Goal: Browse casually

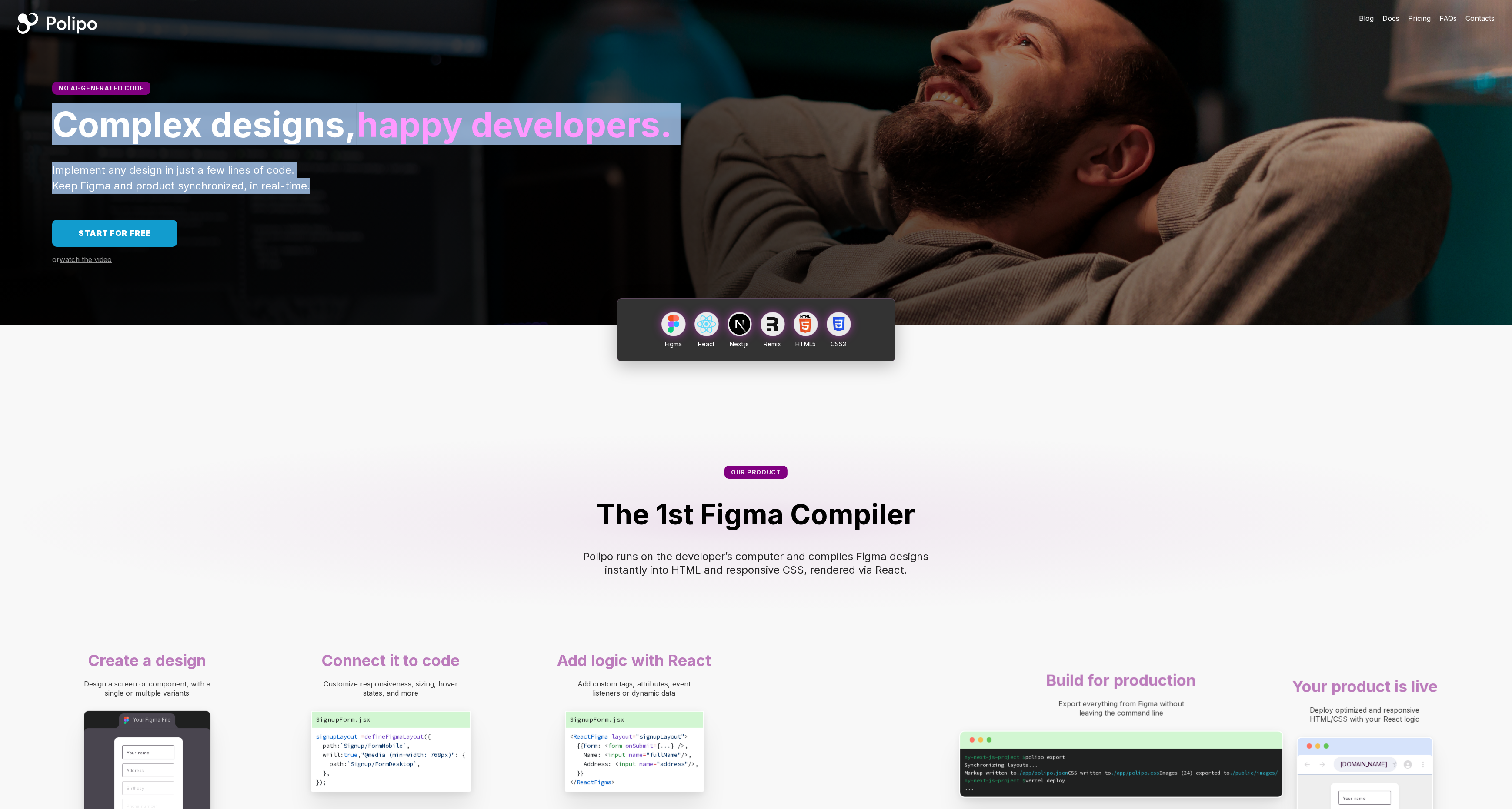
drag, startPoint x: 288, startPoint y: 244, endPoint x: 288, endPoint y: 56, distance: 188.0
click at [288, 56] on div "No AI-generated code Complex designs, happy developers. Implement any design in…" at bounding box center [756, 185] width 1512 height 277
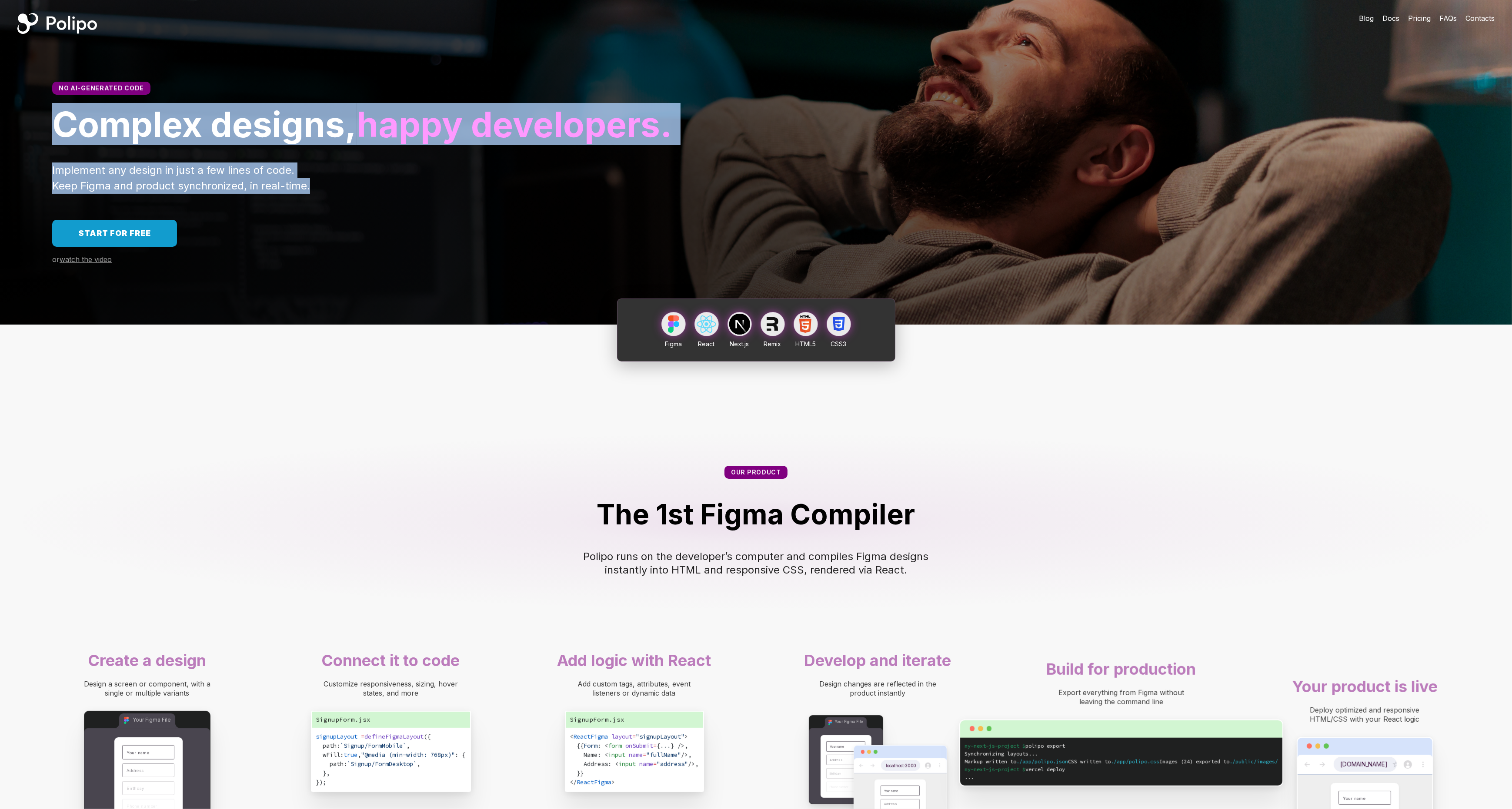
click at [288, 56] on div "No AI-generated code Complex designs, happy developers. Implement any design in…" at bounding box center [756, 185] width 1512 height 277
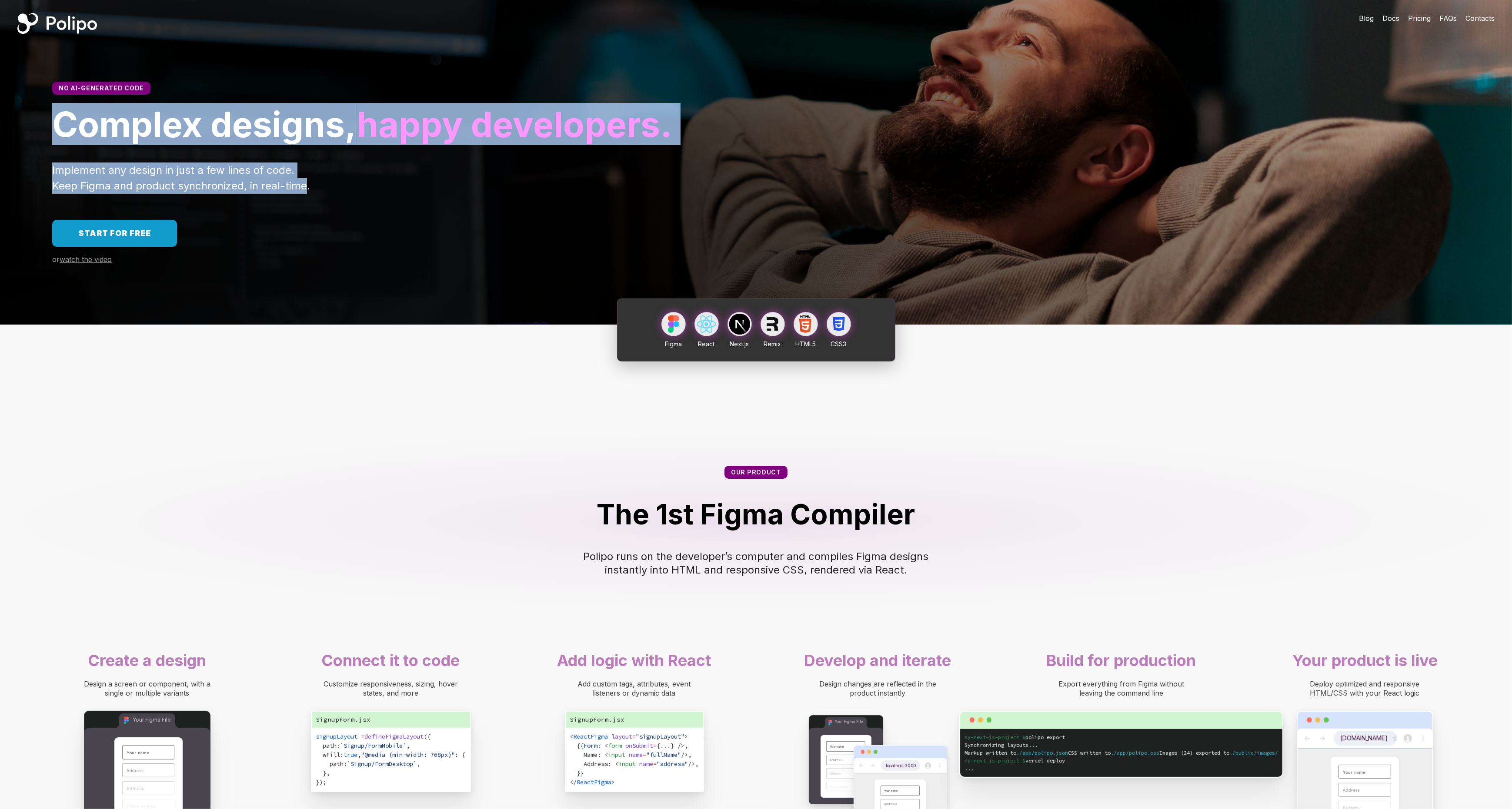
drag, startPoint x: 288, startPoint y: 56, endPoint x: 288, endPoint y: 235, distance: 179.0
click at [288, 235] on div "No AI-generated code Complex designs, happy developers. Implement any design in…" at bounding box center [756, 185] width 1512 height 277
click at [288, 194] on div "Implement any design in just a few lines of code. Keep Figma and product synchr…" at bounding box center [756, 178] width 1408 height 31
drag, startPoint x: 287, startPoint y: 236, endPoint x: 273, endPoint y: 58, distance: 178.5
click at [273, 58] on div "No AI-generated code Complex designs, happy developers. Implement any design in…" at bounding box center [756, 185] width 1512 height 277
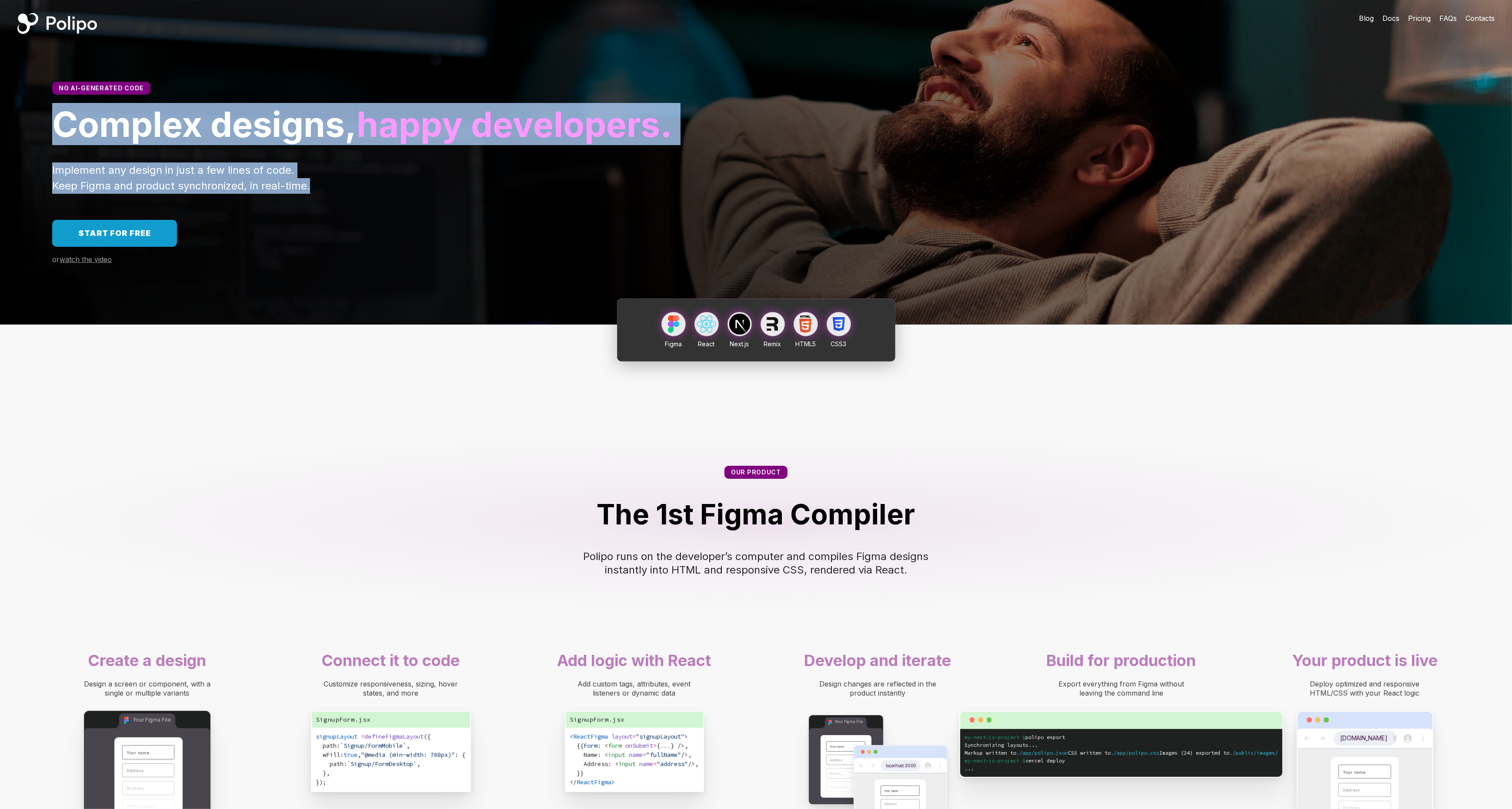
click at [273, 58] on div "No AI-generated code Complex designs, happy developers. Implement any design in…" at bounding box center [756, 185] width 1512 height 277
drag, startPoint x: 338, startPoint y: 63, endPoint x: 342, endPoint y: 245, distance: 182.0
click at [342, 245] on div "No AI-generated code Complex designs, happy developers. Implement any design in…" at bounding box center [756, 185] width 1512 height 277
drag, startPoint x: 341, startPoint y: 100, endPoint x: 341, endPoint y: 28, distance: 72.0
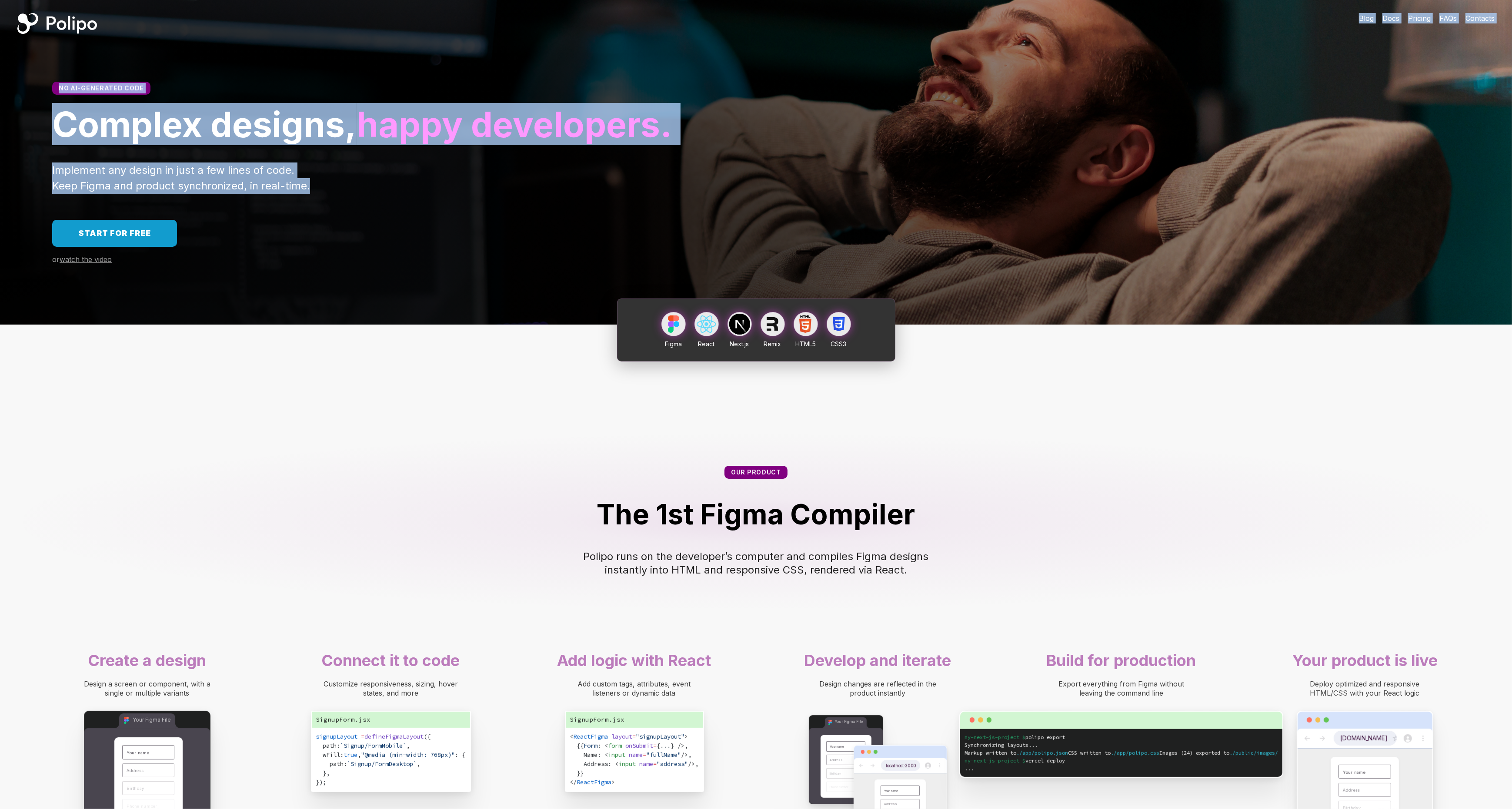
click at [341, 28] on div "Blog Docs Pricing FAQs Contacts No AI-generated code Complex designs, happy dev…" at bounding box center [756, 162] width 1512 height 324
click at [341, 28] on div at bounding box center [728, 23] width 1227 height 47
drag, startPoint x: 341, startPoint y: 137, endPoint x: 341, endPoint y: 225, distance: 88.0
click at [341, 225] on div "No AI-generated code Complex designs, happy developers. Implement any design in…" at bounding box center [756, 185] width 1512 height 277
click at [341, 194] on div "Implement any design in just a few lines of code. Keep Figma and product synchr…" at bounding box center [756, 178] width 1408 height 31
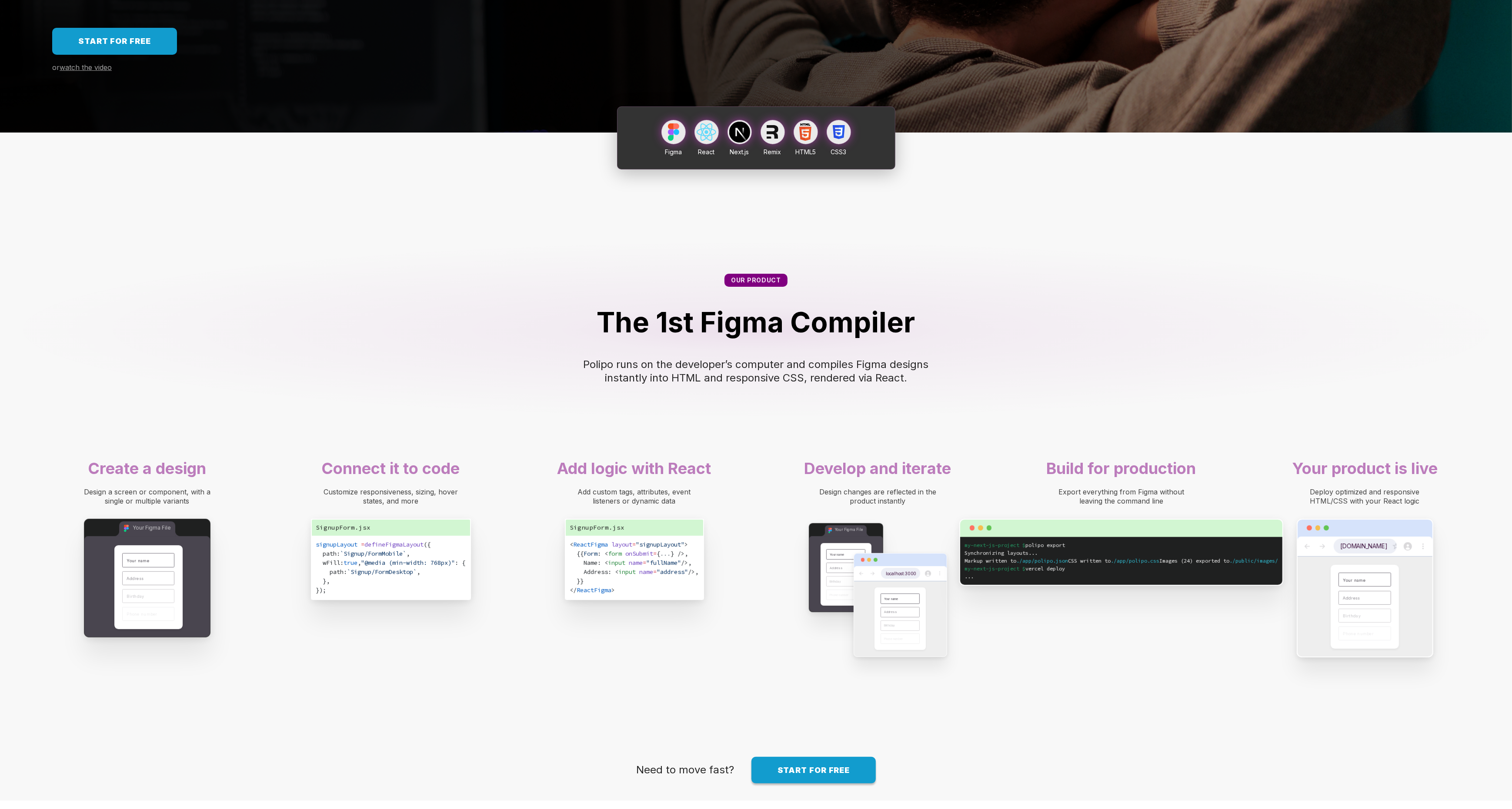
scroll to position [293, 0]
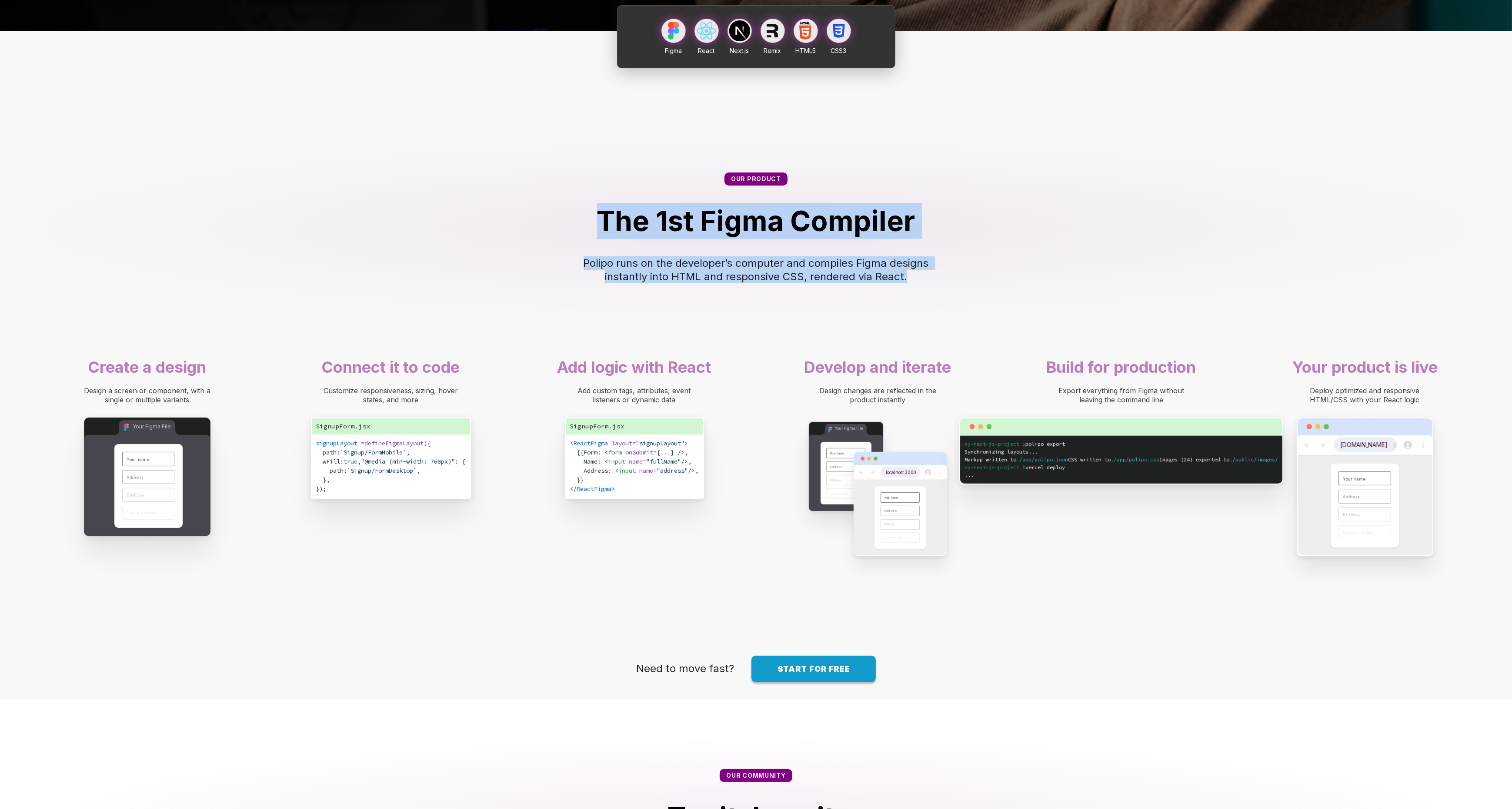
drag, startPoint x: 561, startPoint y: 260, endPoint x: 561, endPoint y: 373, distance: 113.0
click at [561, 353] on div "Our product The 1st Figma Compiler Polipo runs on the developer’s computer and …" at bounding box center [756, 211] width 1512 height 285
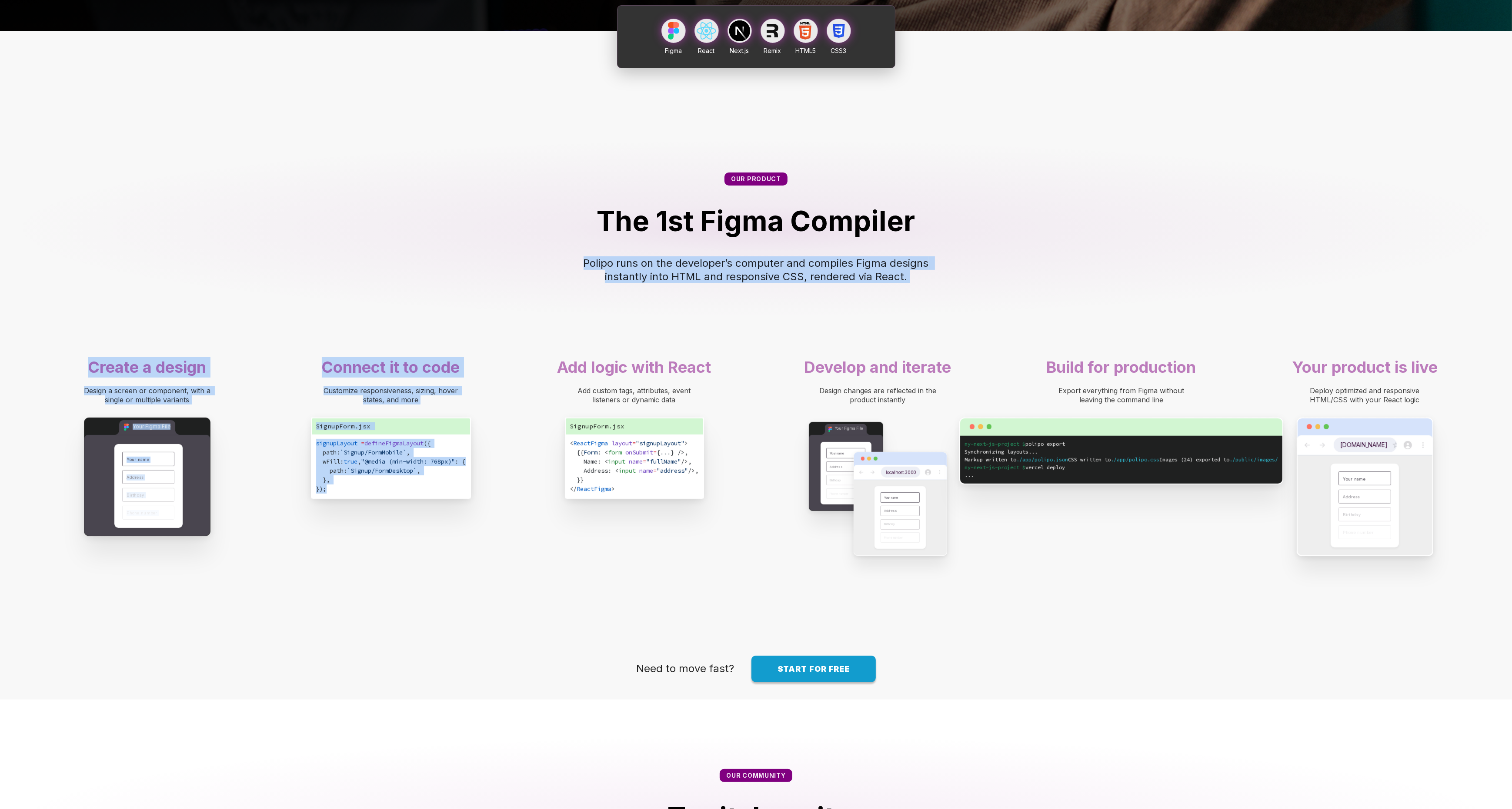
click at [560, 282] on div "Figma React Next.js Remix HTML5 CSS3 Our product The 1st Figma Compiler Polipo …" at bounding box center [756, 353] width 1512 height 695
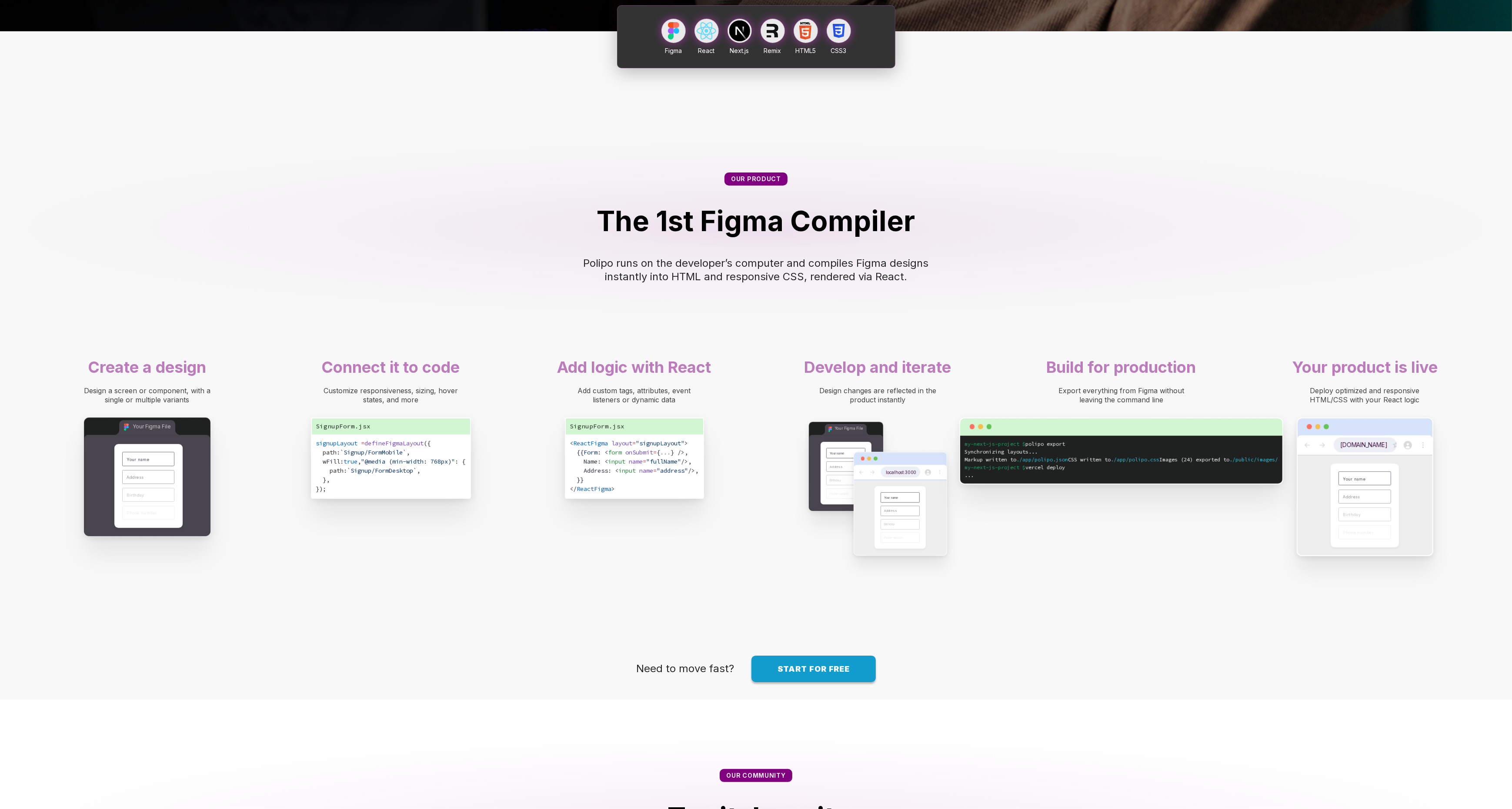
click at [560, 239] on div "The 1st Figma Compiler" at bounding box center [755, 221] width 1442 height 36
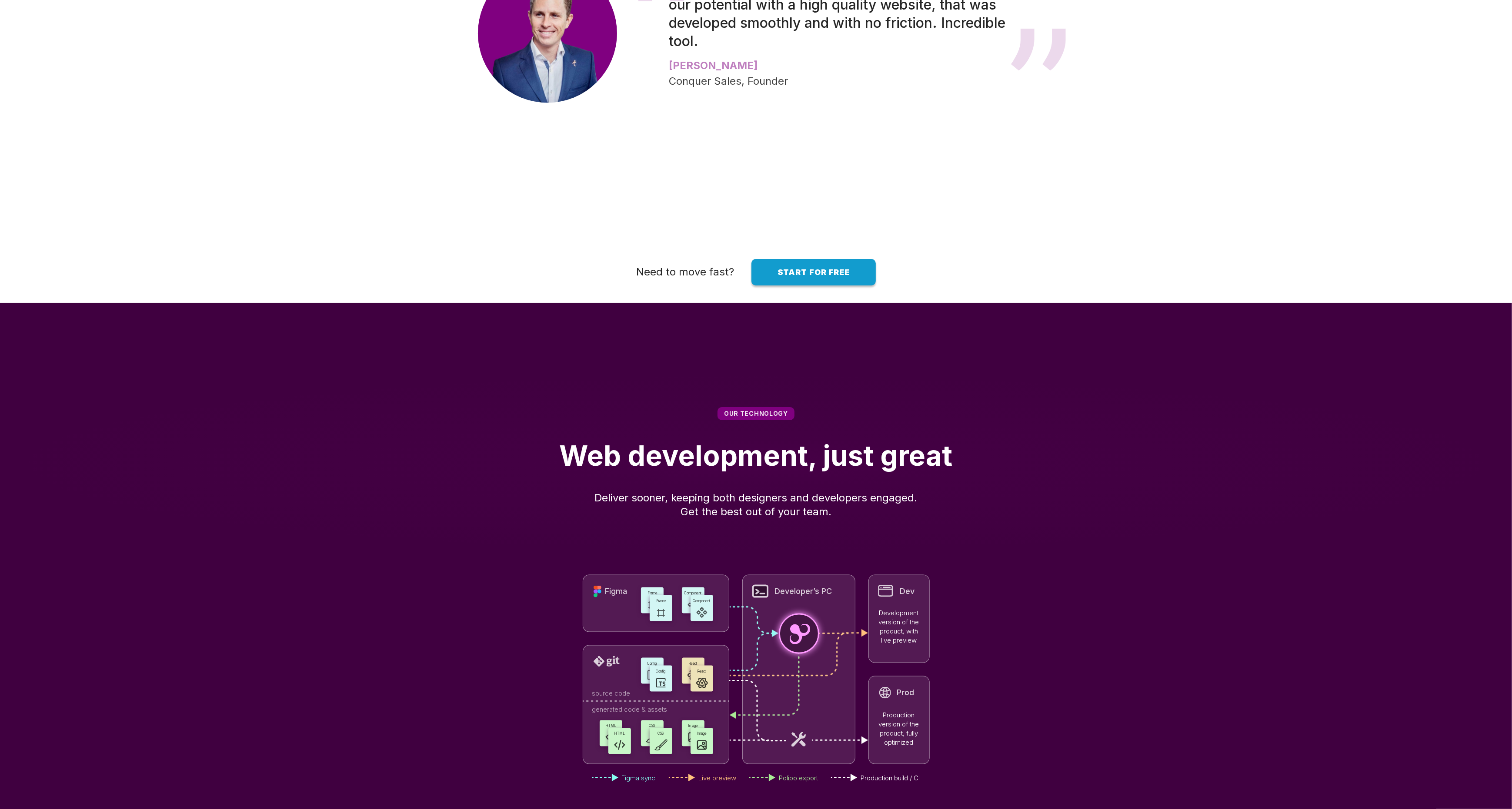
scroll to position [1908, 0]
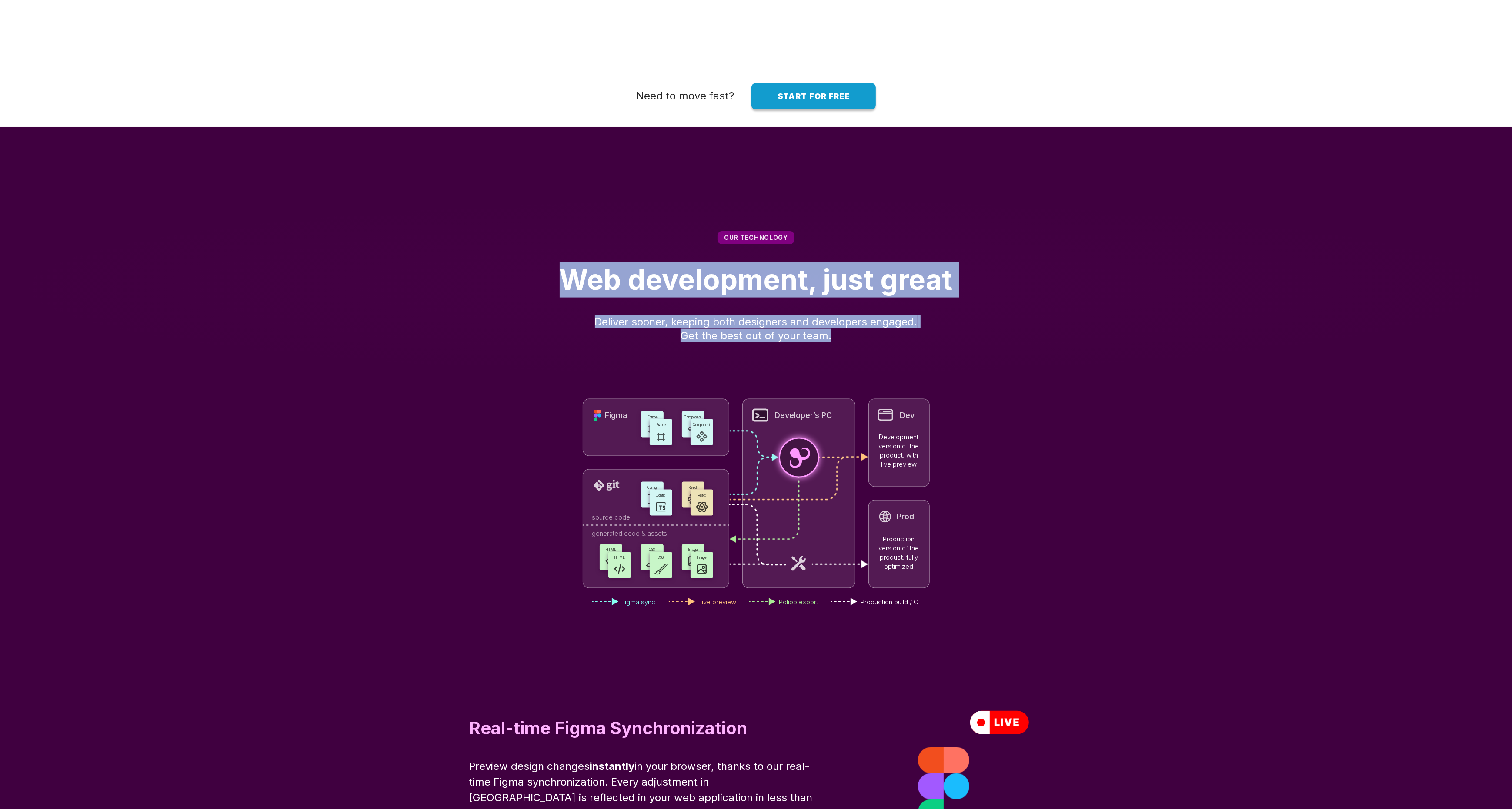
drag, startPoint x: 560, startPoint y: 276, endPoint x: 559, endPoint y: 410, distance: 134.0
click at [559, 377] on div "Our technology Web development, just great Deliver sooner, keeping both designe…" at bounding box center [756, 287] width 1512 height 181
drag, startPoint x: 493, startPoint y: 361, endPoint x: 462, endPoint y: 309, distance: 60.5
click at [462, 310] on div "Our technology Web development, just great Deliver sooner, keeping both designe…" at bounding box center [756, 287] width 1512 height 181
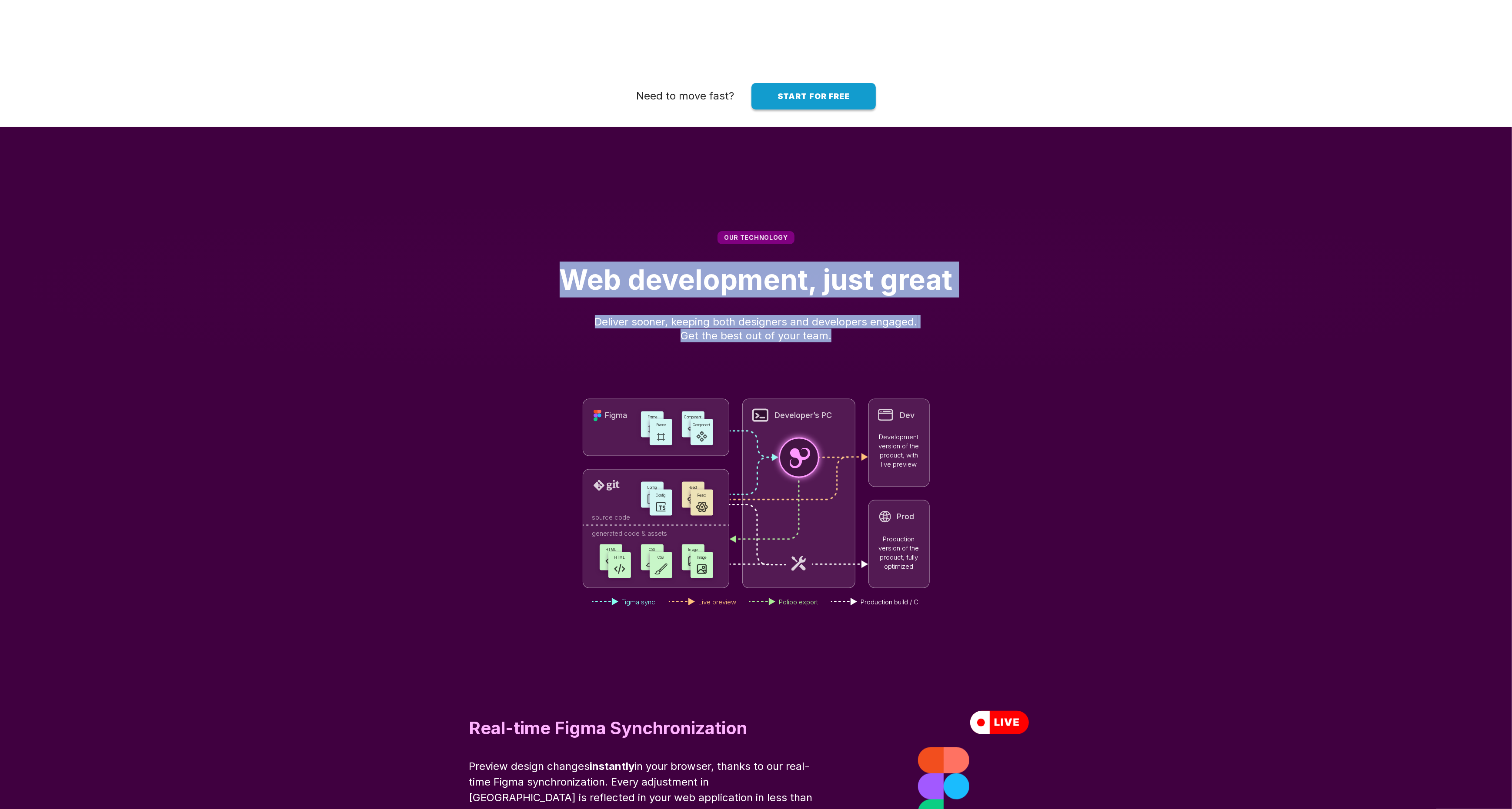
click at [462, 297] on div "Web development, just great" at bounding box center [755, 279] width 1442 height 36
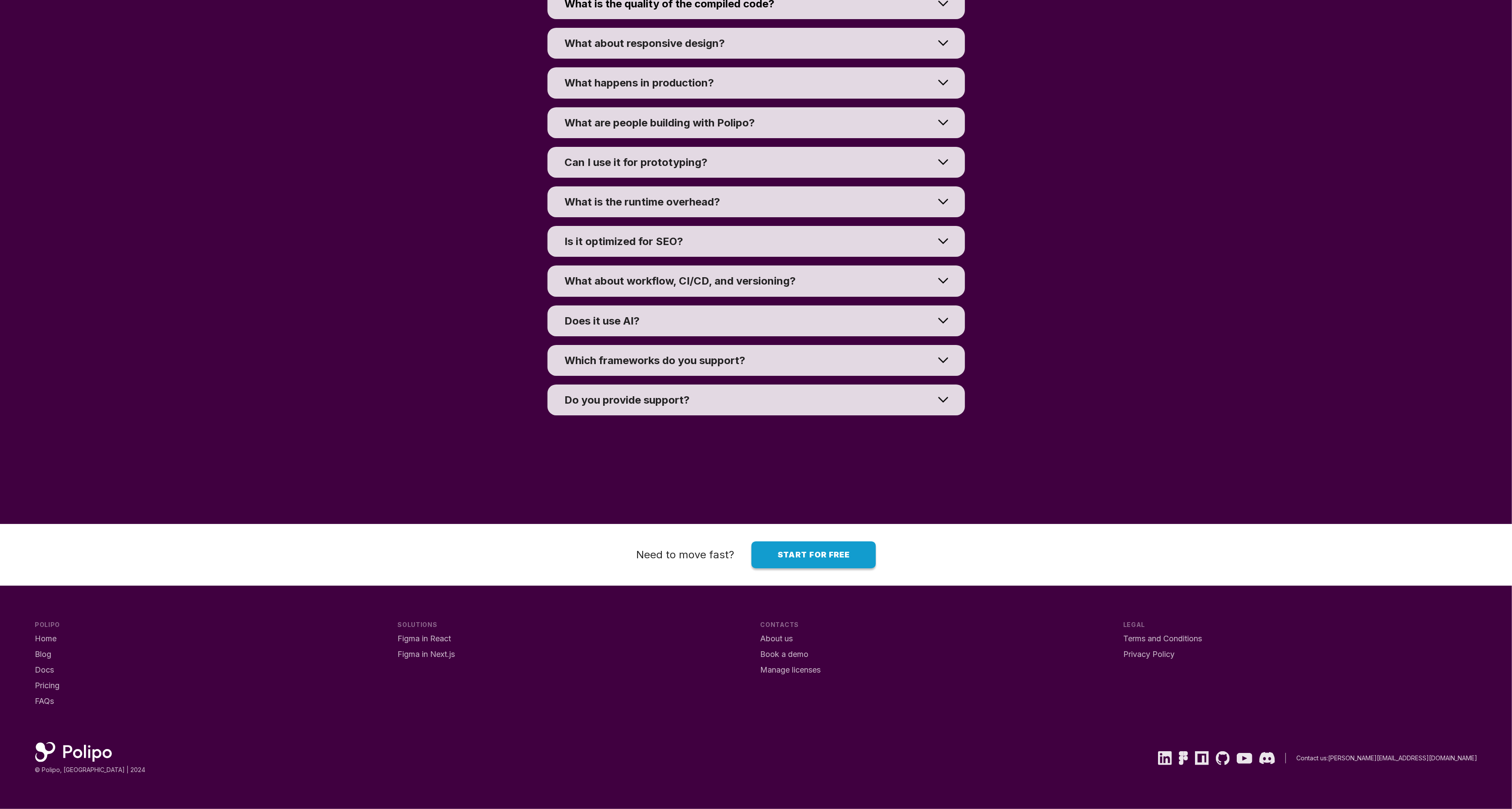
scroll to position [5994, 0]
